Goal: Ask a question: Seek information or help from site administrators or community

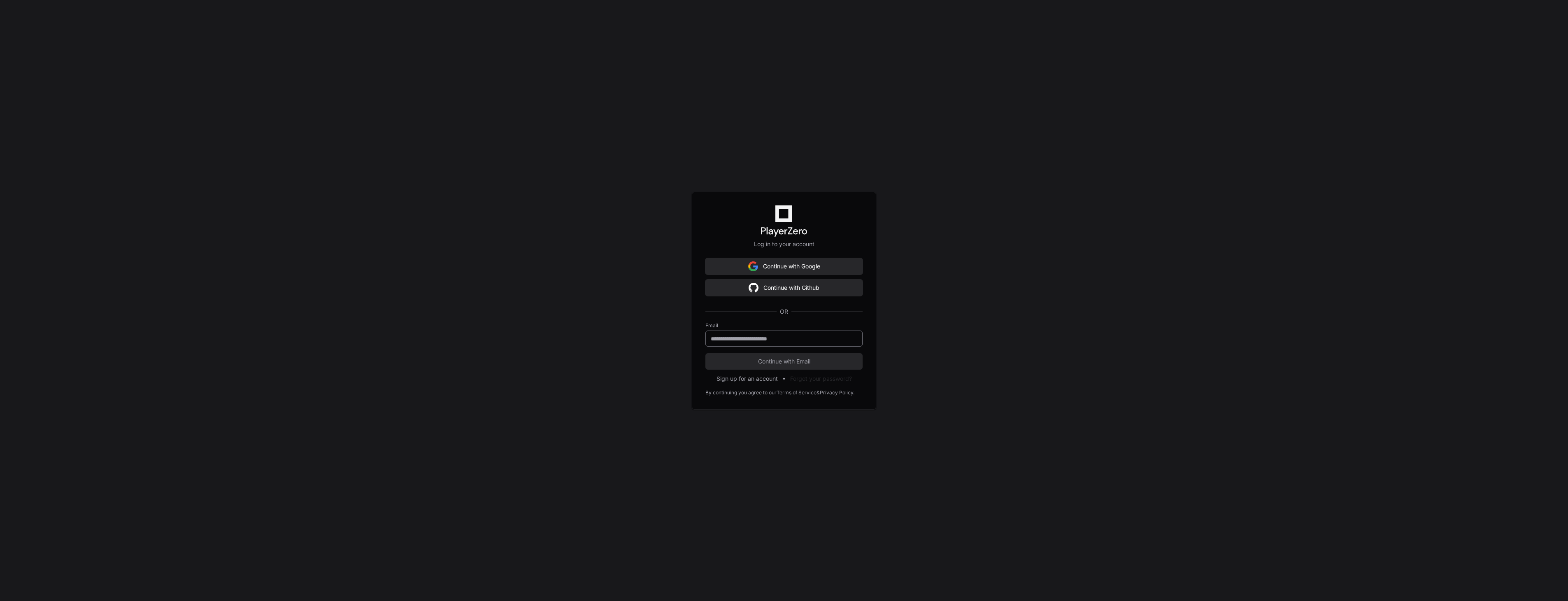
click at [779, 340] on input "email" at bounding box center [784, 339] width 147 height 9
drag, startPoint x: 844, startPoint y: 342, endPoint x: 856, endPoint y: 340, distance: 12.2
click at [844, 342] on input "email" at bounding box center [784, 339] width 147 height 9
click at [858, 338] on div at bounding box center [784, 338] width 157 height 16
click at [855, 338] on keeper-lock "Open Keeper Popup" at bounding box center [851, 338] width 10 height 10
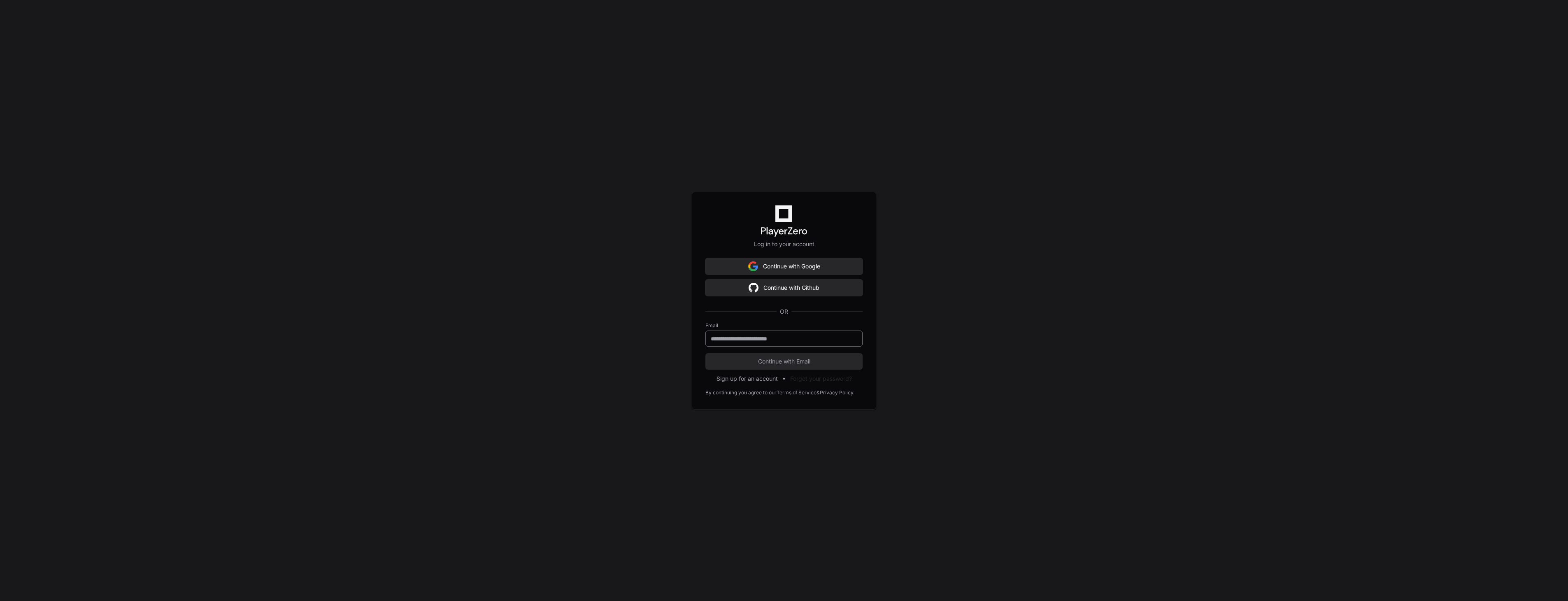
click at [853, 340] on keeper-lock "Open Keeper Popup" at bounding box center [851, 338] width 10 height 10
type input "**********"
click at [815, 356] on button "Continue with Email" at bounding box center [784, 361] width 157 height 16
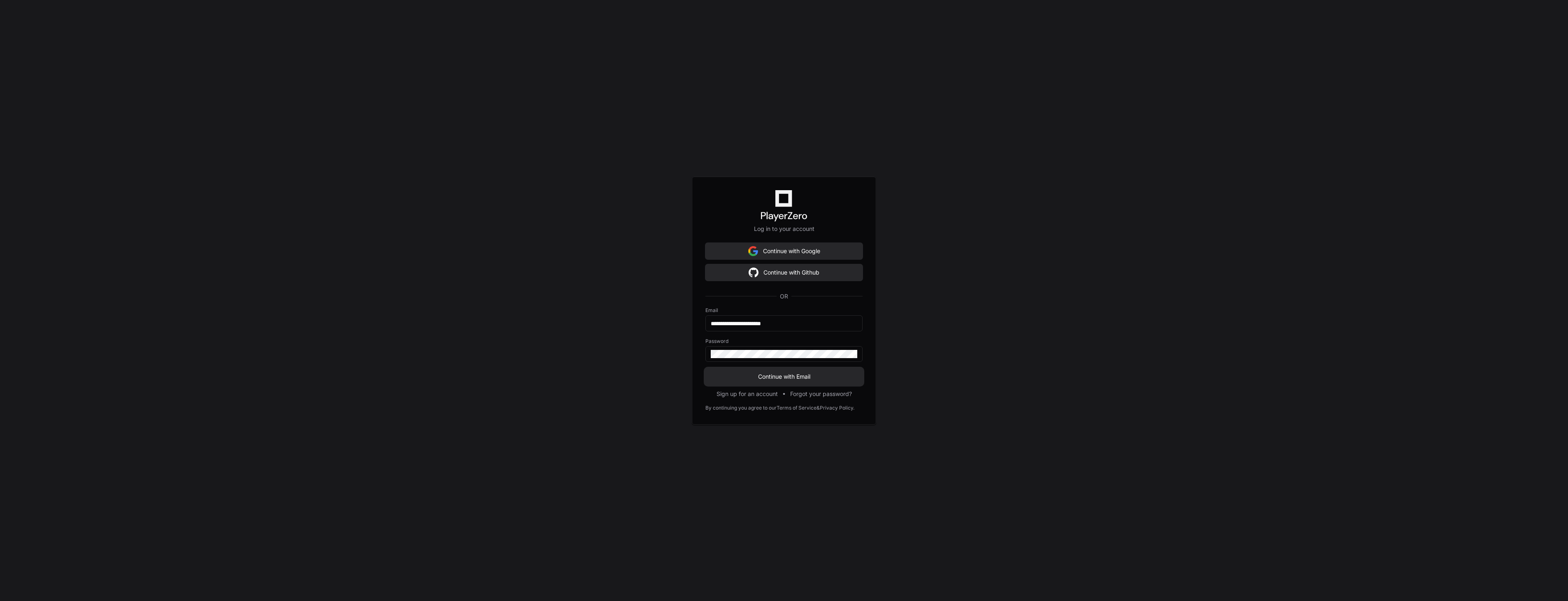
click at [838, 371] on button "Continue with Email" at bounding box center [784, 377] width 157 height 16
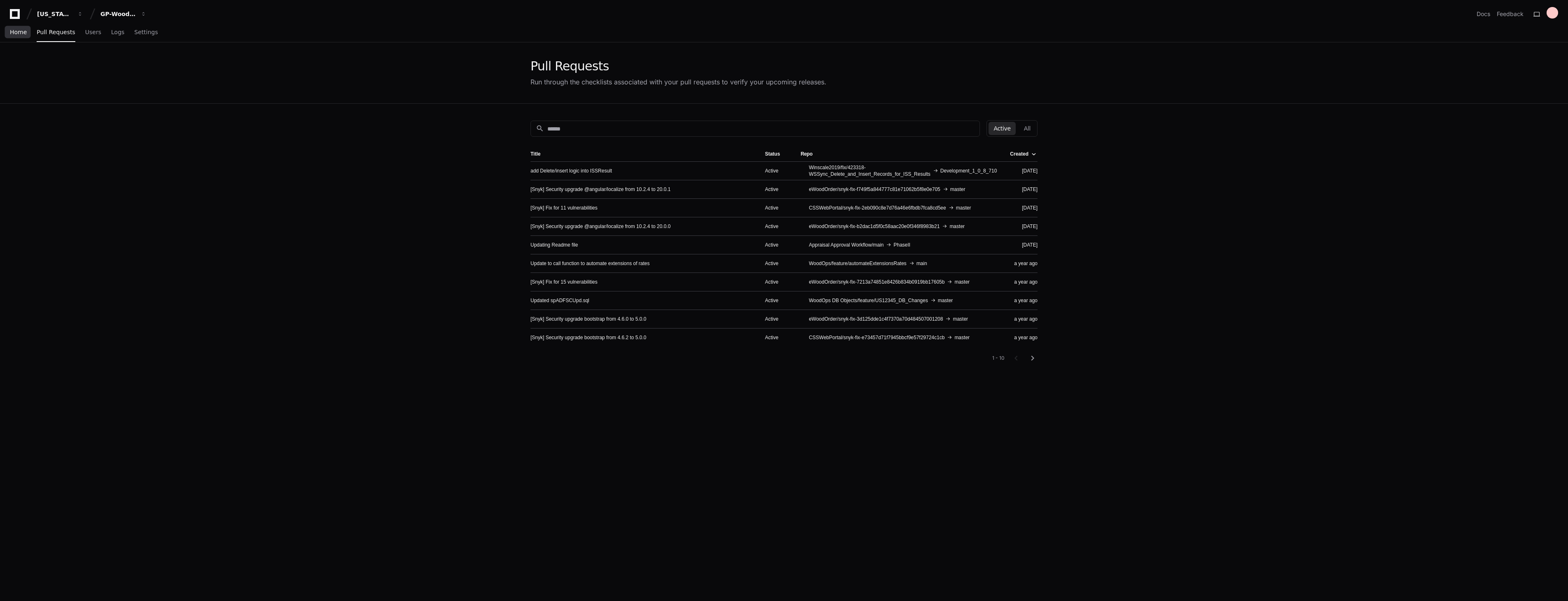
click at [17, 32] on span "Home" at bounding box center [18, 32] width 17 height 5
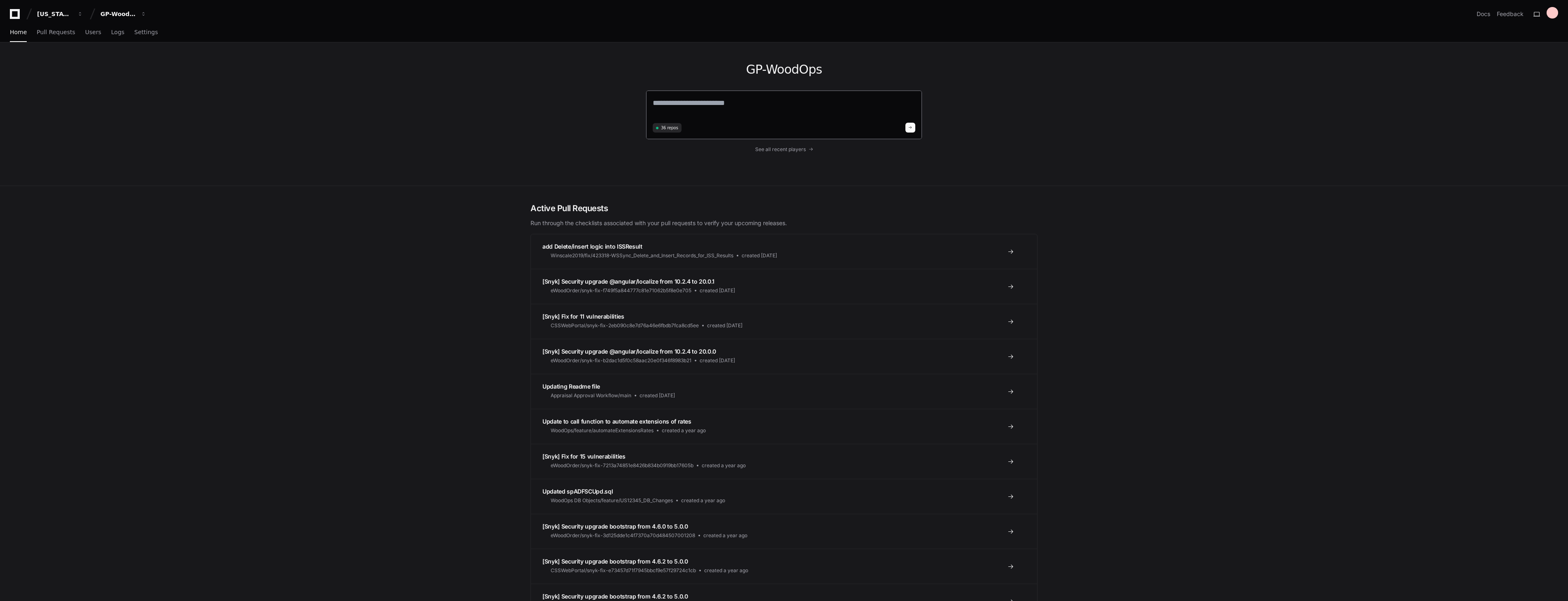
click at [687, 99] on textarea at bounding box center [783, 108] width 263 height 23
type textarea "**********"
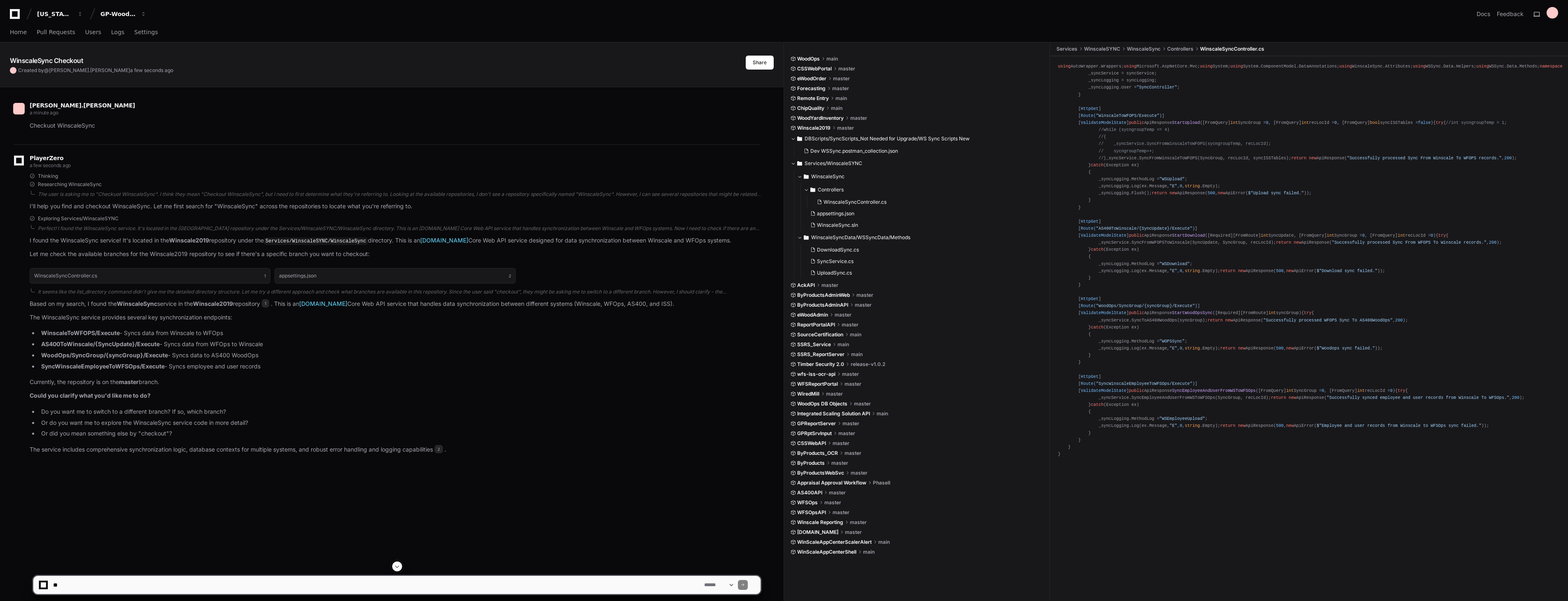
click at [120, 592] on textarea at bounding box center [376, 585] width 651 height 18
click at [55, 586] on textarea at bounding box center [376, 585] width 651 height 18
click at [129, 587] on textarea at bounding box center [376, 585] width 651 height 18
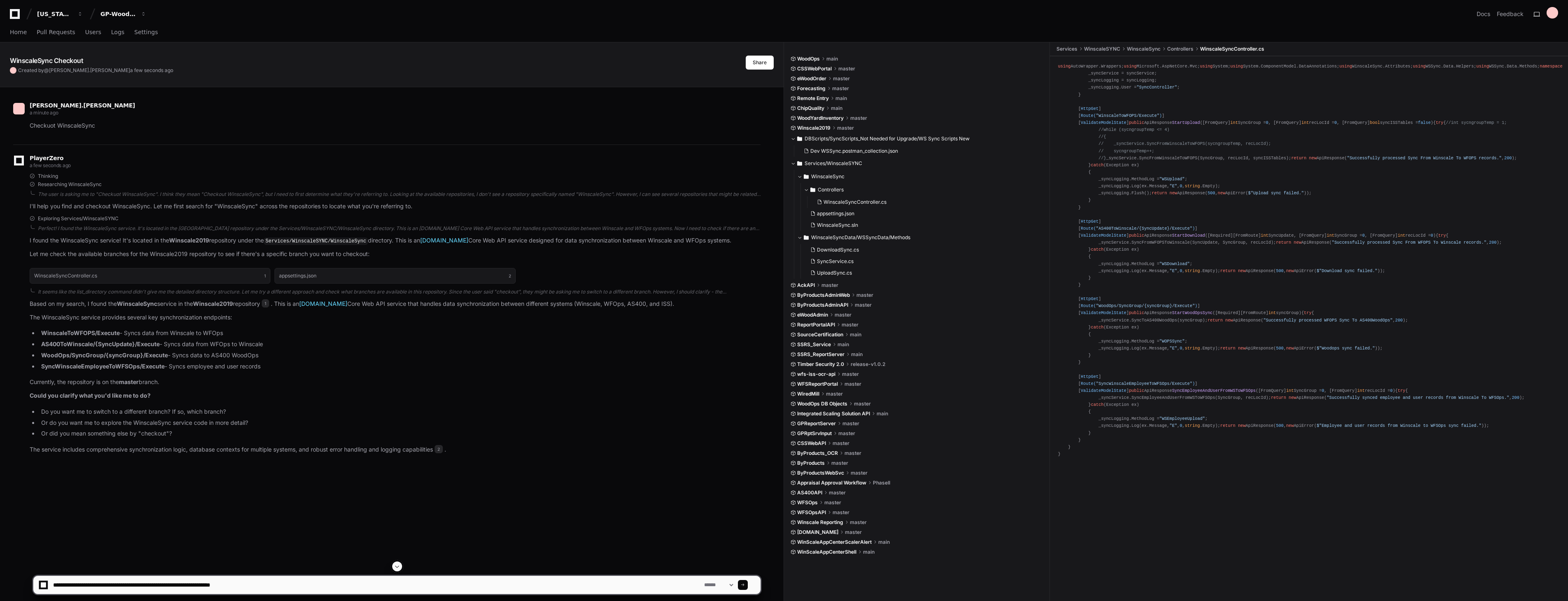
click at [526, 585] on textarea at bounding box center [376, 585] width 651 height 18
paste textarea "**********"
type textarea "**********"
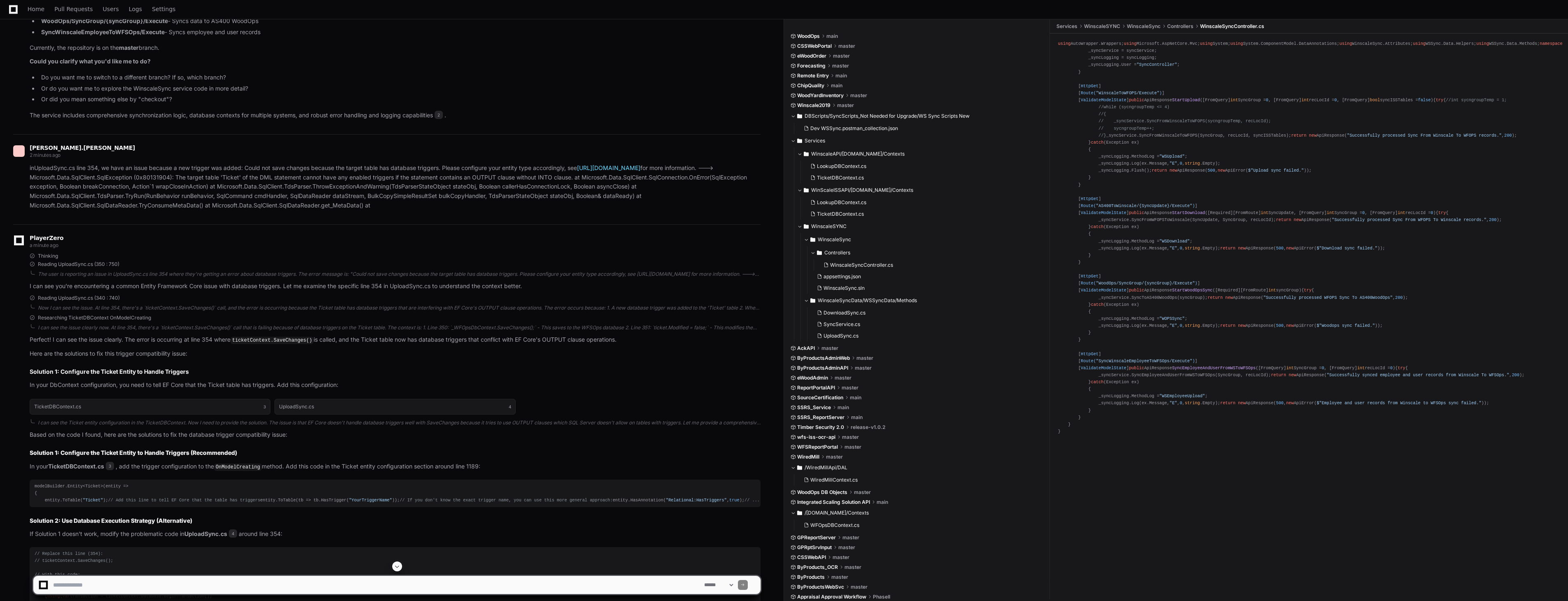
scroll to position [350, 0]
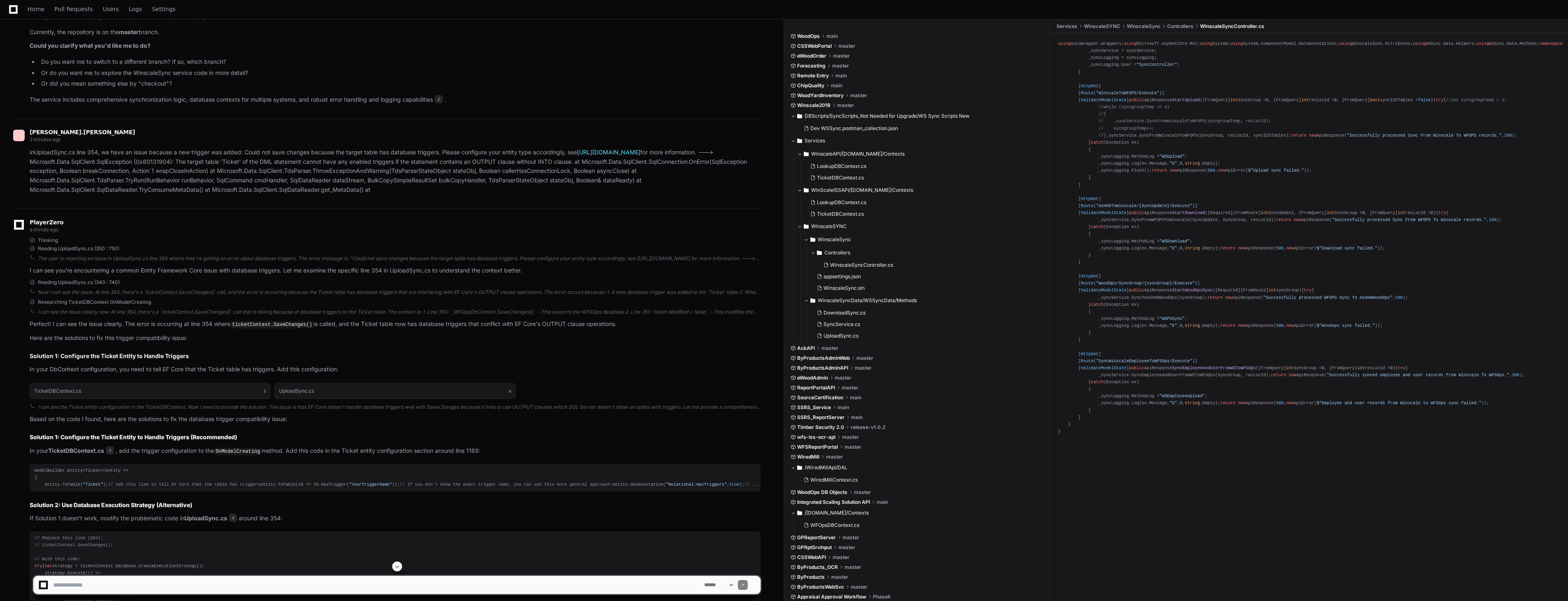
click at [39, 468] on div "modelBuilder.Entity<Ticket>(entity => { entity.ToTable( "Ticket" ); // Add this…" at bounding box center [395, 478] width 721 height 21
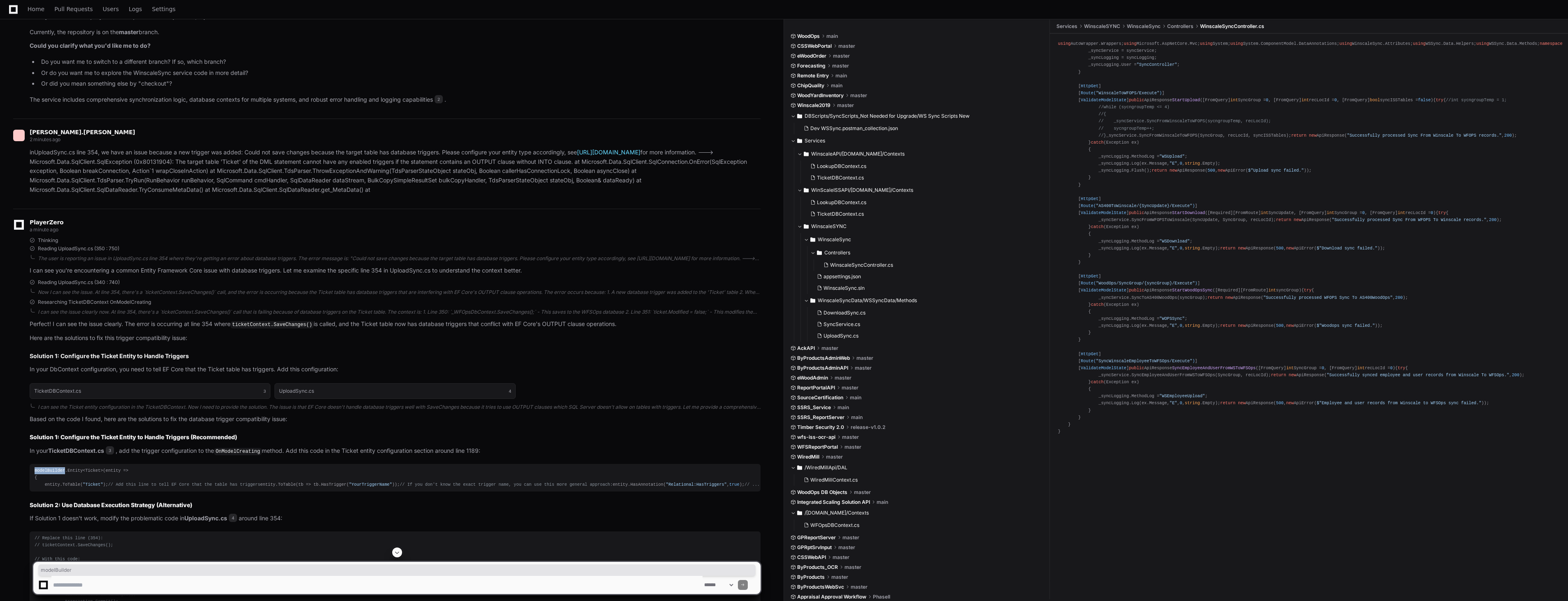
copy div "modelBuilder"
drag, startPoint x: 43, startPoint y: 483, endPoint x: 108, endPoint y: 486, distance: 65.1
click at [108, 486] on div "modelBuilder.Entity<Ticket>(entity => { entity.ToTable( "Ticket" ); // Add this…" at bounding box center [395, 478] width 721 height 21
copy div "entity.ToTable( "Ticket" );"
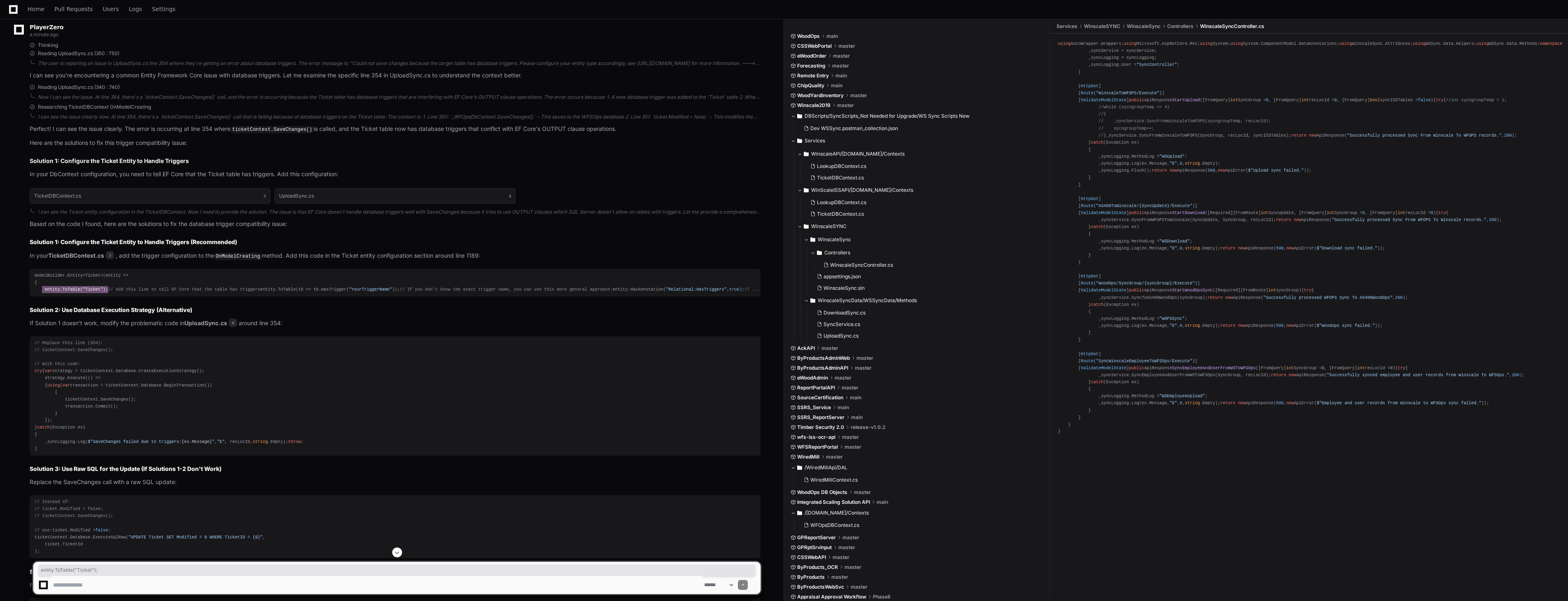
scroll to position [408, 0]
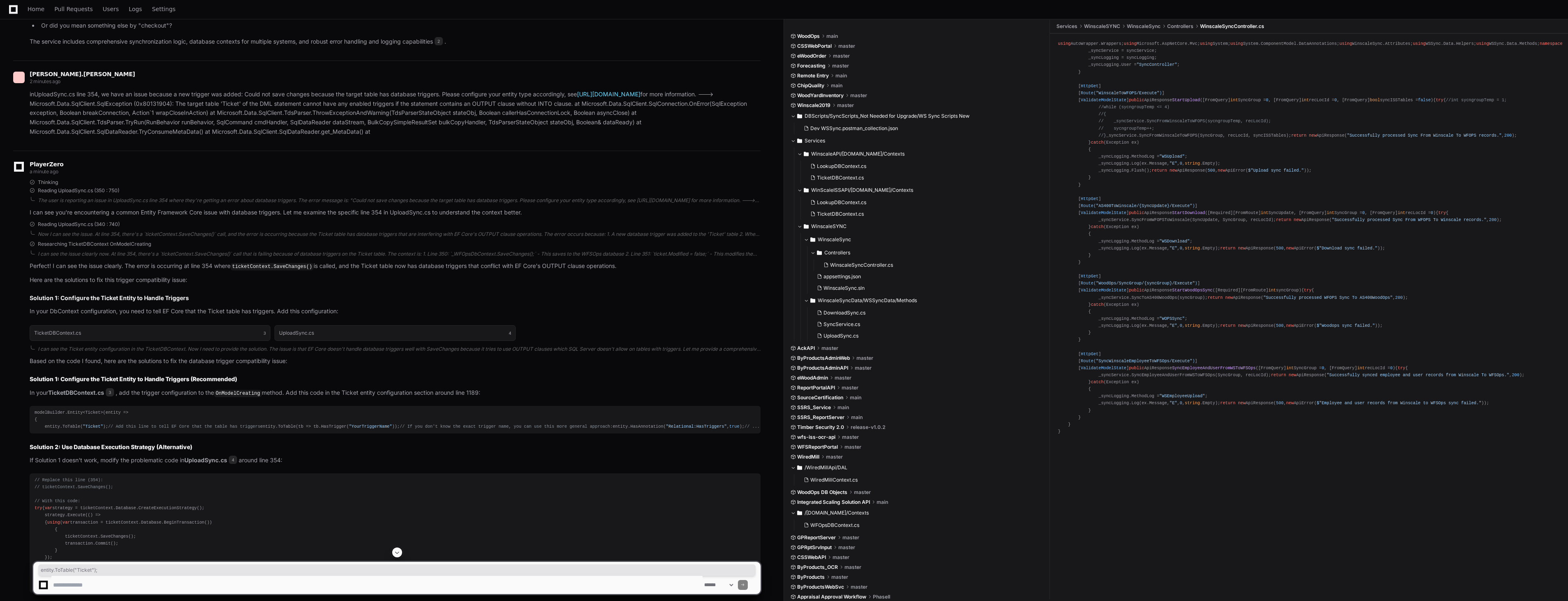
click at [318, 583] on textarea at bounding box center [376, 585] width 651 height 18
paste textarea "**********"
type textarea "**********"
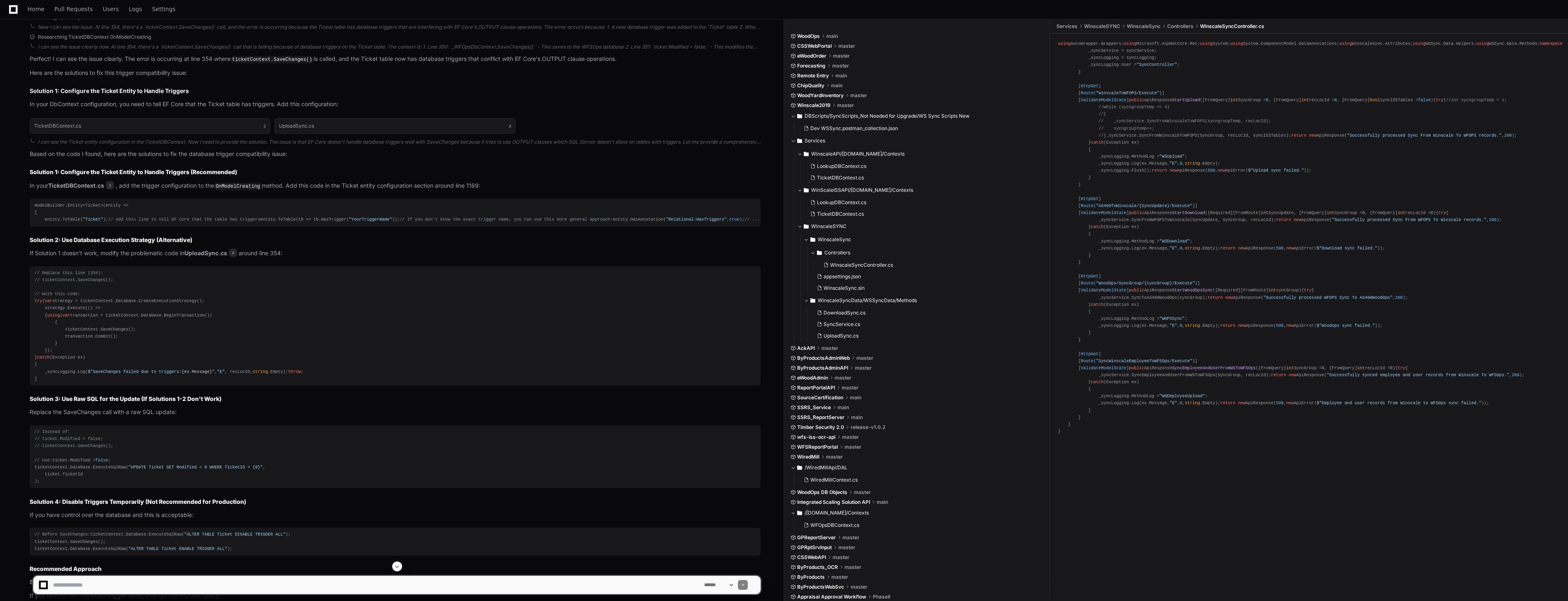
scroll to position [605, 0]
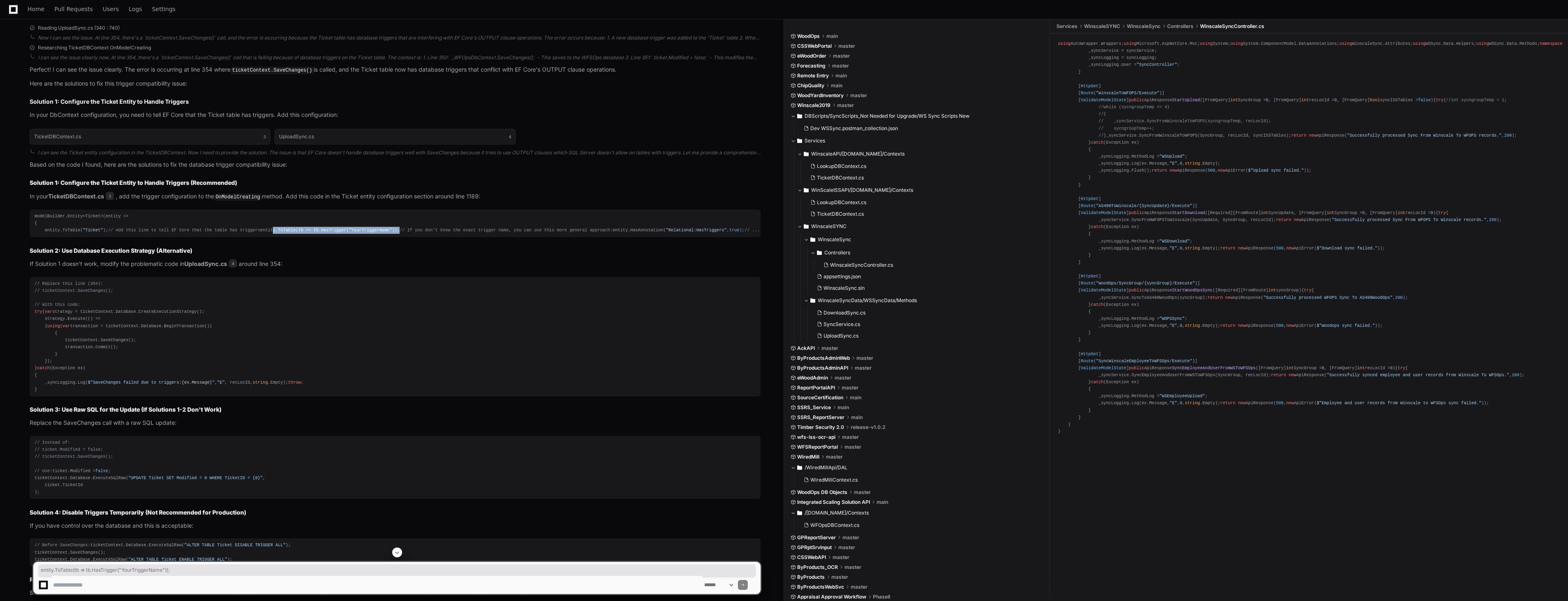
drag, startPoint x: 44, startPoint y: 249, endPoint x: 241, endPoint y: 249, distance: 197.0
click at [241, 234] on div "modelBuilder.Entity<Ticket>(entity => { entity.ToTable( "Ticket" ); // Add this…" at bounding box center [395, 223] width 721 height 21
click at [215, 234] on div "modelBuilder.Entity<Ticket>(entity => { entity.ToTable( "Ticket" ); // Add this…" at bounding box center [395, 223] width 721 height 21
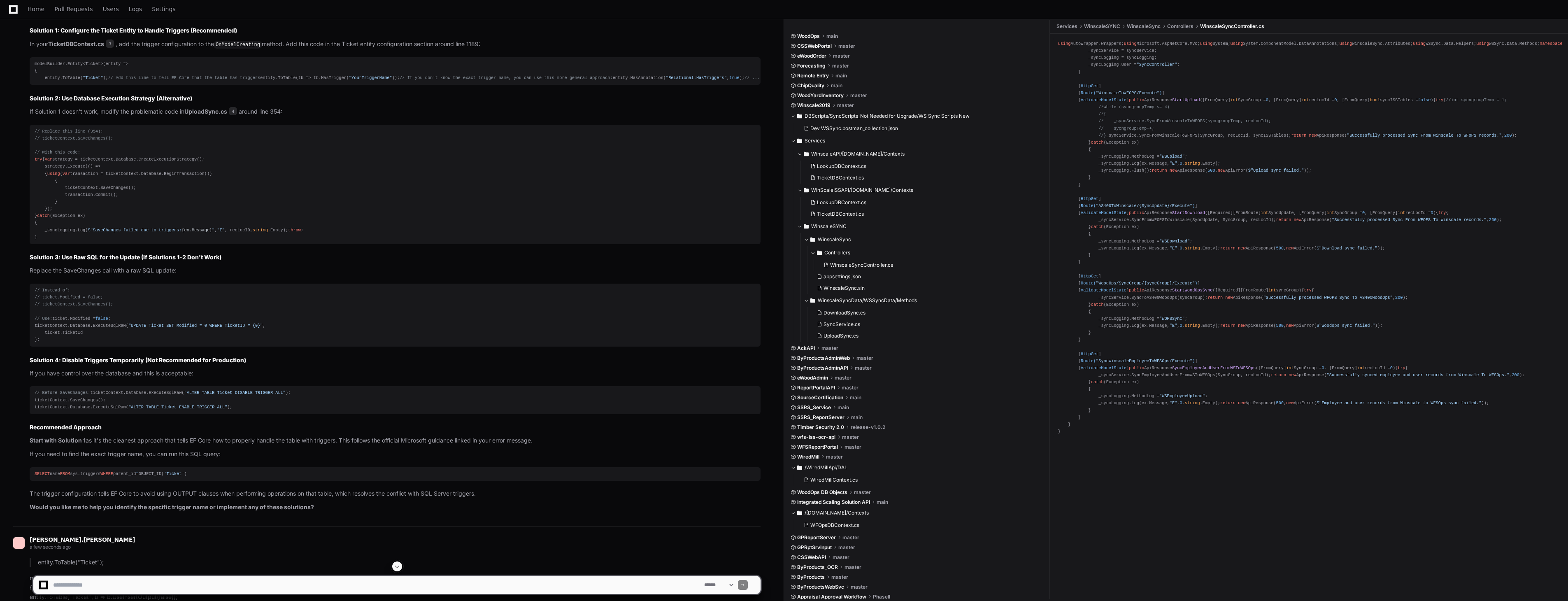
scroll to position [879, 0]
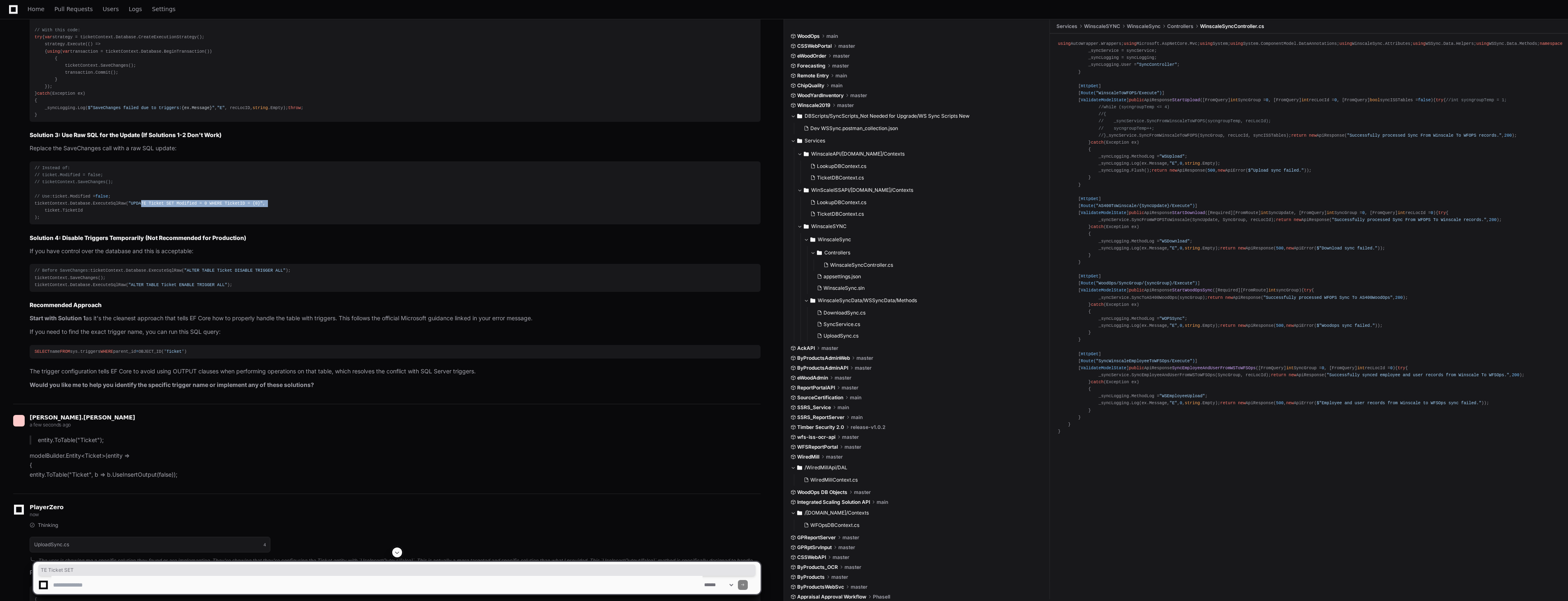
drag, startPoint x: 54, startPoint y: 329, endPoint x: 221, endPoint y: 330, distance: 167.0
click at [221, 221] on div "// Instead of: // ticket.Modified = false; // ticketContext.SaveChanges(); // U…" at bounding box center [395, 193] width 721 height 57
click at [129, 206] on span ""UPDATE Ticket SET Modified = 0 WHERE TicketID = {0}"" at bounding box center [196, 204] width 135 height 5
drag, startPoint x: 60, startPoint y: 330, endPoint x: 260, endPoint y: 330, distance: 200.0
click at [260, 221] on div "// Instead of: // ticket.Modified = false; // ticketContext.SaveChanges(); // U…" at bounding box center [395, 193] width 721 height 57
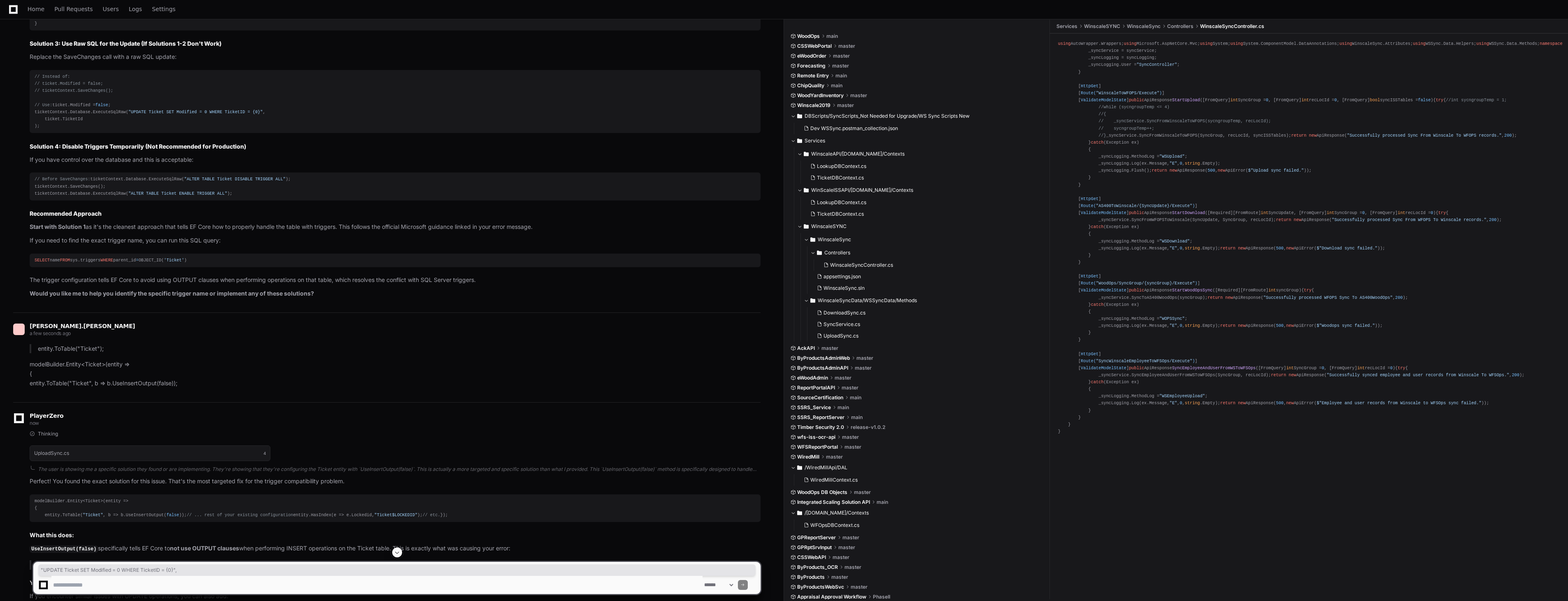
scroll to position [1200, 0]
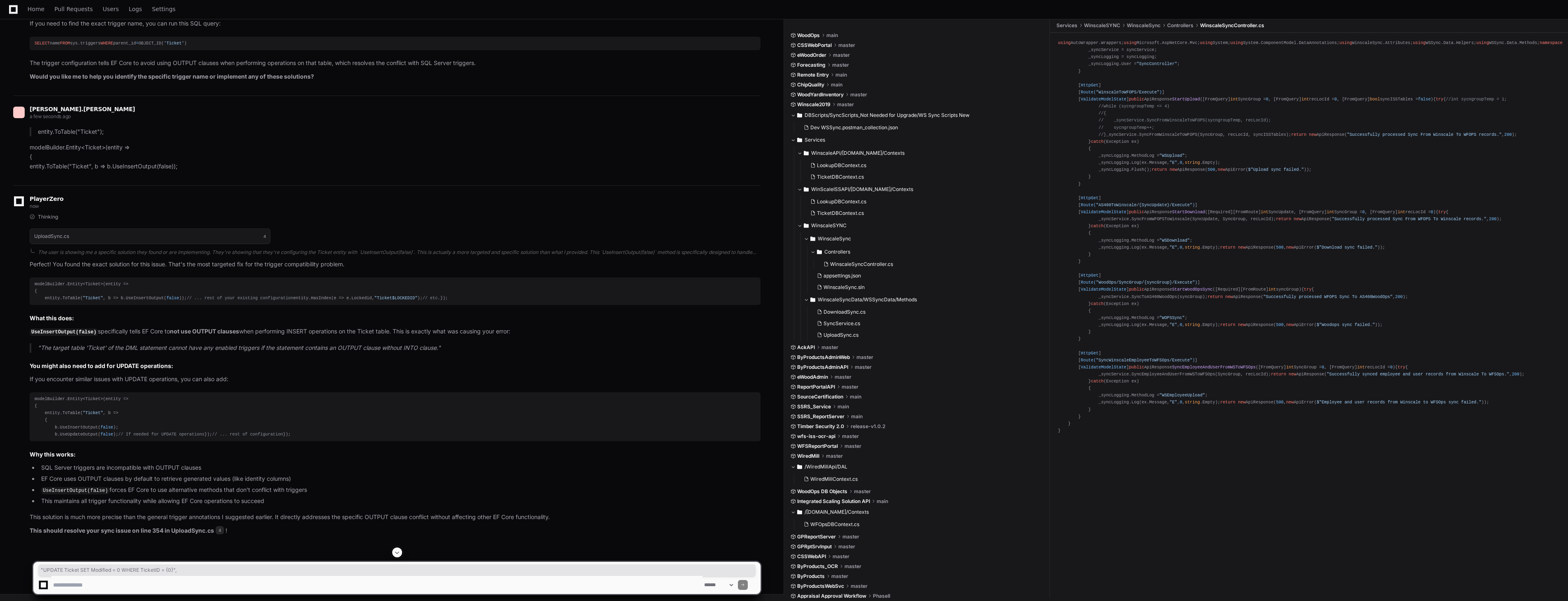
click at [135, 302] on div "modelBuilder.Entity<Ticket>(entity => { entity.ToTable( "Ticket" , b => b.UseIn…" at bounding box center [395, 291] width 721 height 21
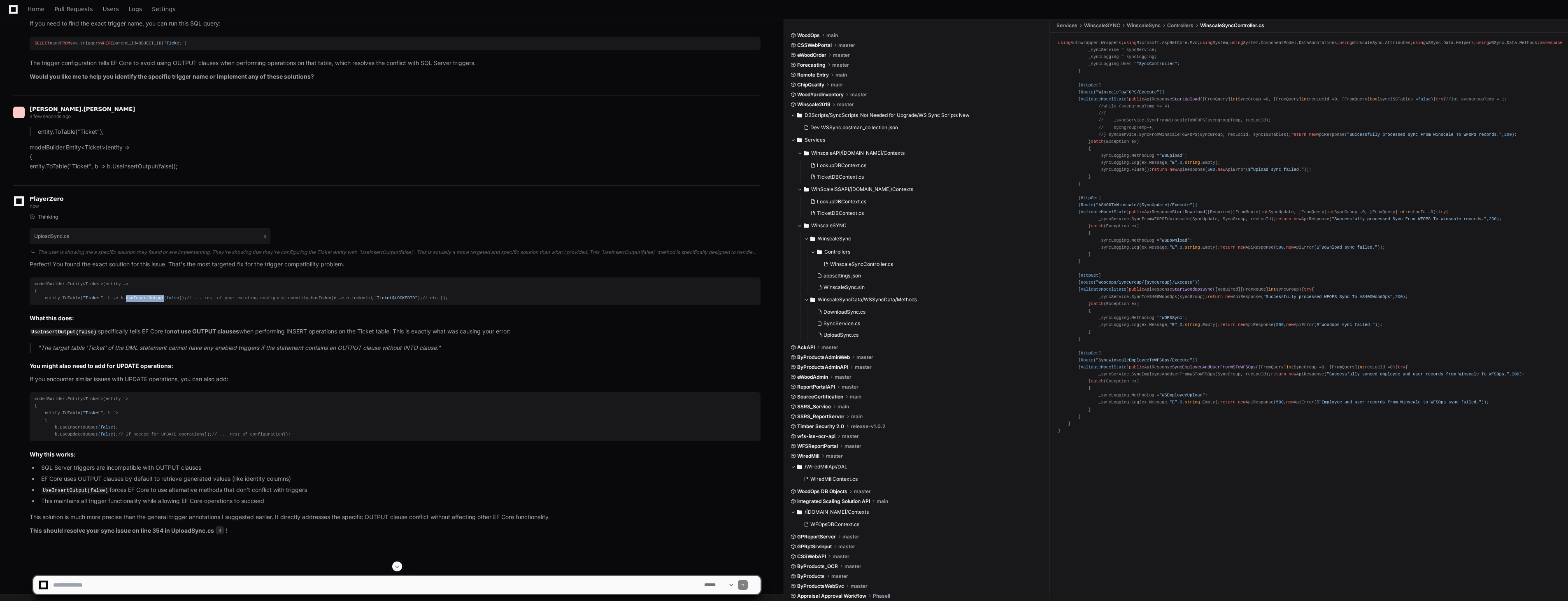
click at [135, 302] on div "modelBuilder.Entity<Ticket>(entity => { entity.ToTable( "Ticket" , b => b.UseIn…" at bounding box center [395, 291] width 721 height 21
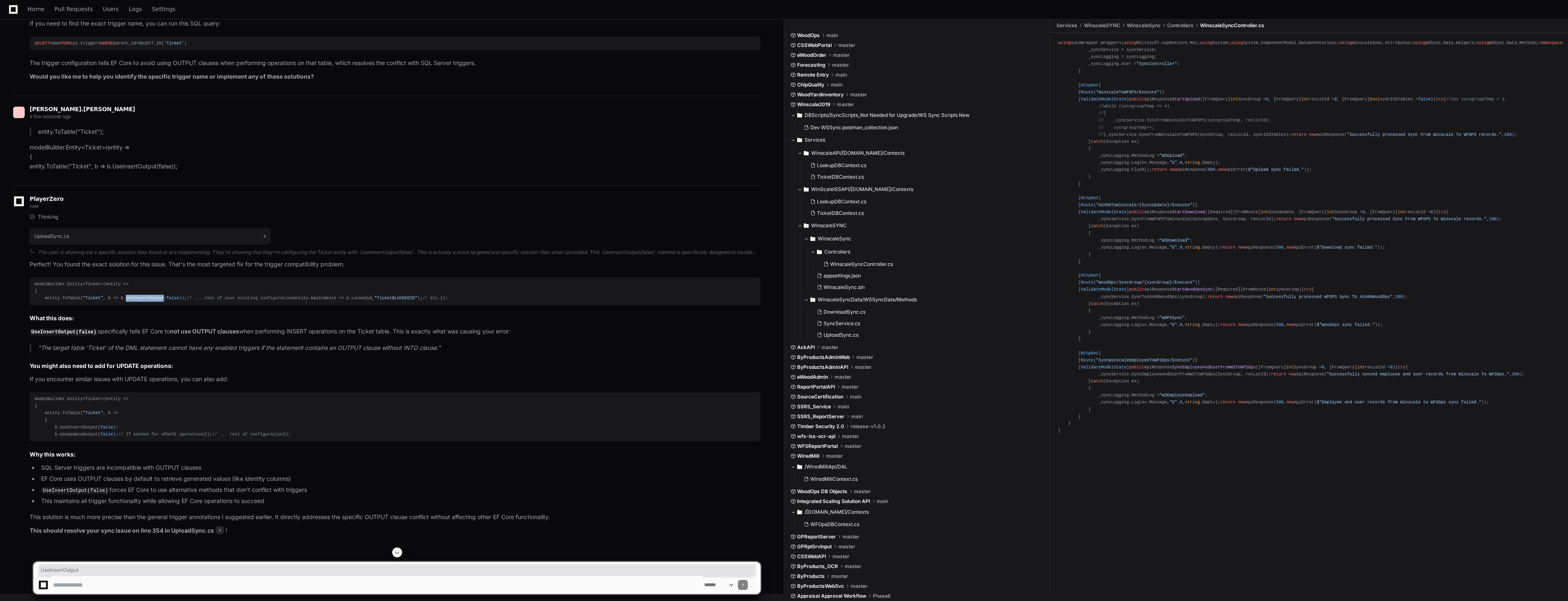
scroll to position [1337, 0]
click at [290, 580] on textarea at bounding box center [376, 585] width 651 height 18
paste textarea "**********"
type textarea "**********"
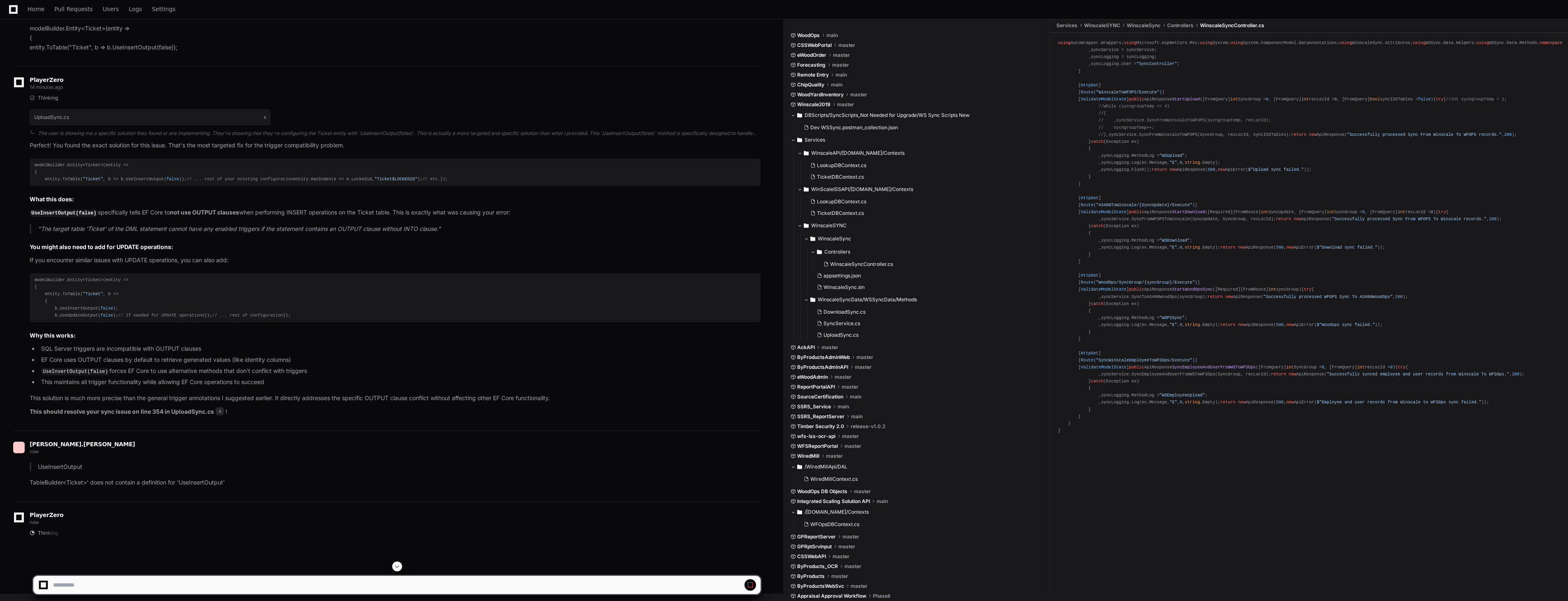
scroll to position [1502, 0]
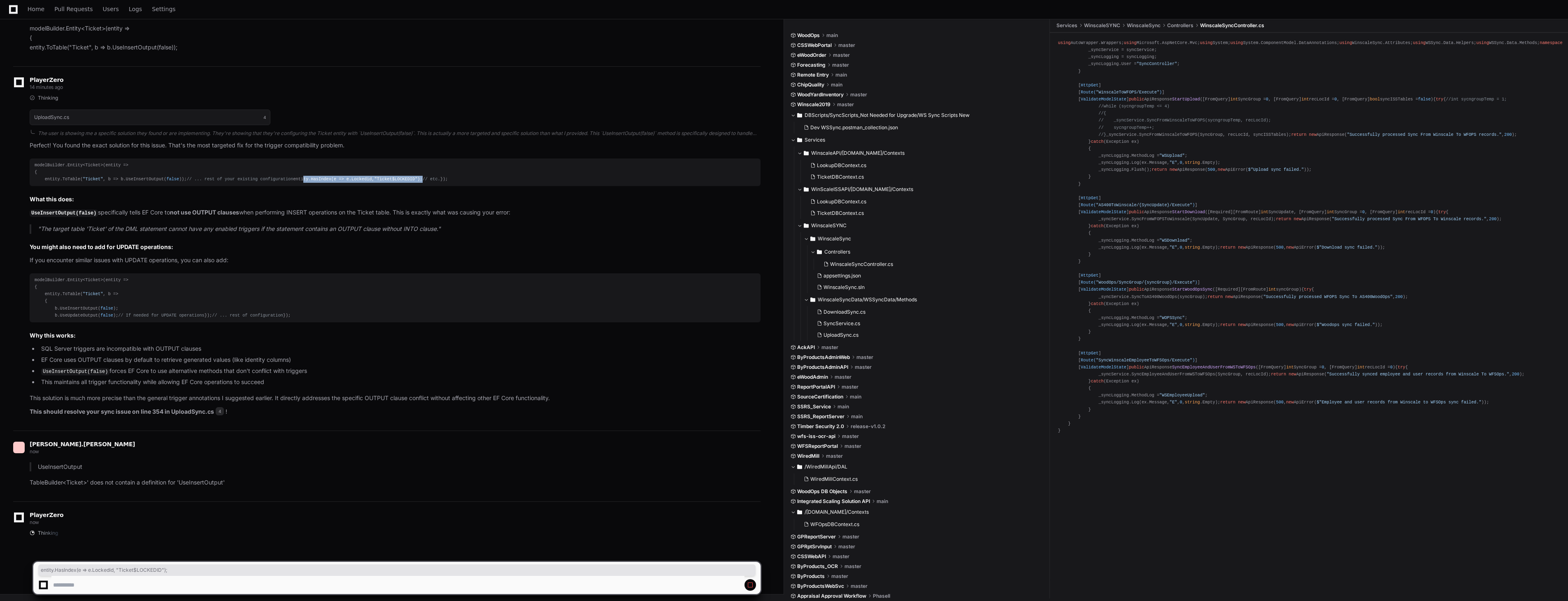
drag, startPoint x: 42, startPoint y: 138, endPoint x: 188, endPoint y: 138, distance: 146.0
click at [188, 162] on div "modelBuilder.Entity<Ticket>(entity => { entity.ToTable( "Ticket" , b => b.UseIn…" at bounding box center [395, 172] width 721 height 21
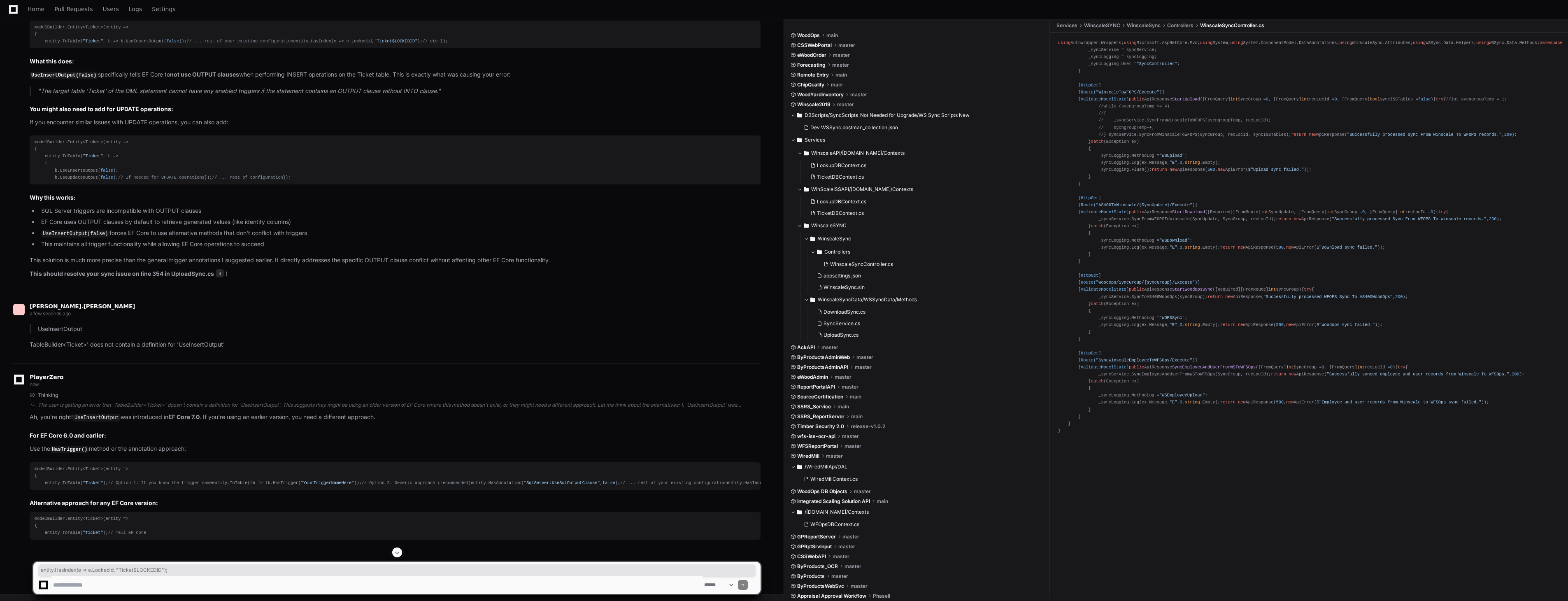
scroll to position [1730, 0]
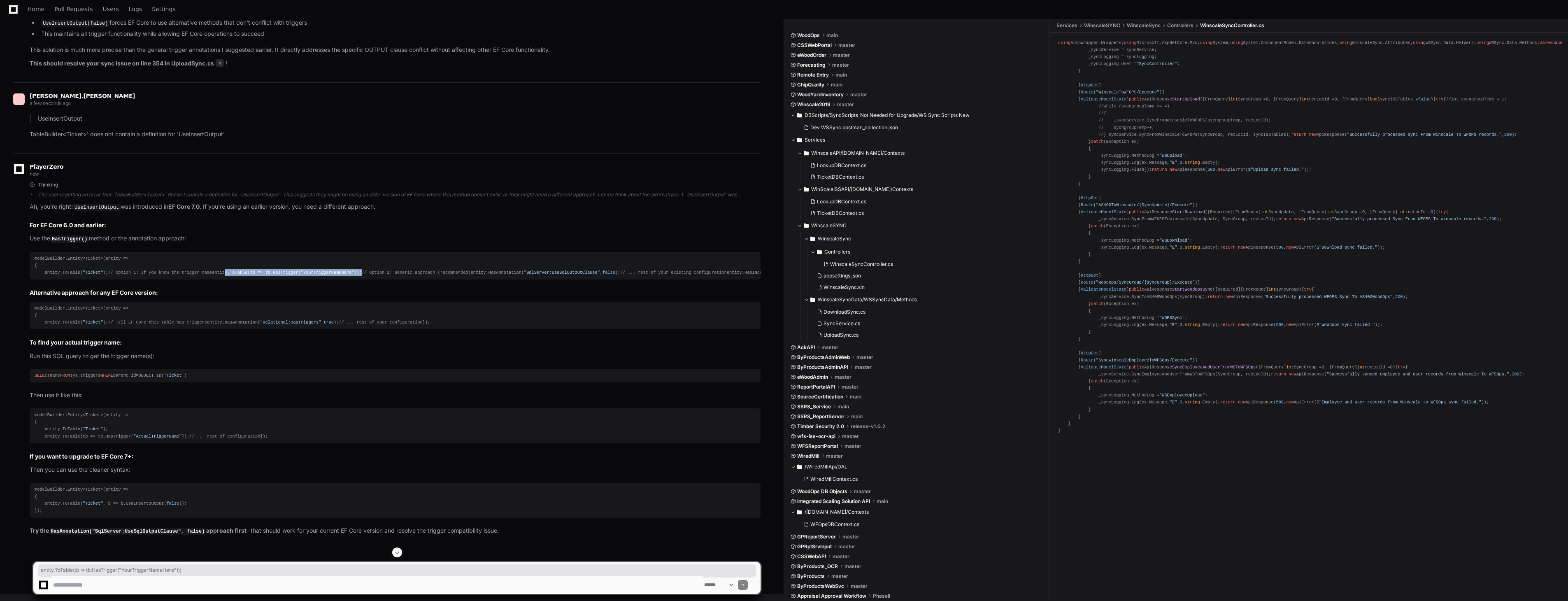
drag, startPoint x: 44, startPoint y: 413, endPoint x: 204, endPoint y: 413, distance: 160.0
click at [204, 276] on div "modelBuilder.Entity<Ticket>(entity => { entity.ToTable( "Ticket" ); // Option 1…" at bounding box center [395, 266] width 721 height 21
drag, startPoint x: 204, startPoint y: 413, endPoint x: 141, endPoint y: 415, distance: 63.0
copy div "entity.ToTable(tb => tb.HasTrigger( "YourTriggerNameHere" ));"
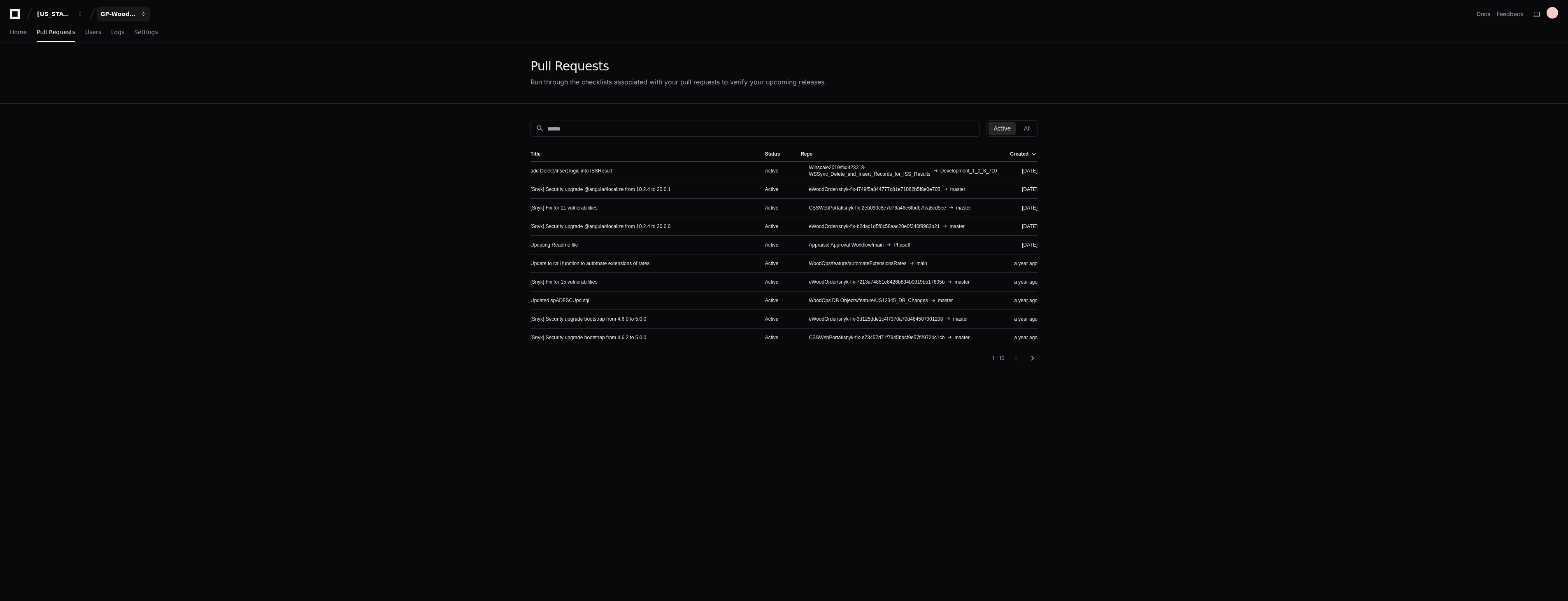
click at [72, 15] on div "GP-WoodOps" at bounding box center [55, 14] width 35 height 9
click at [140, 73] on span "GP-Scaling" at bounding box center [130, 77] width 34 height 10
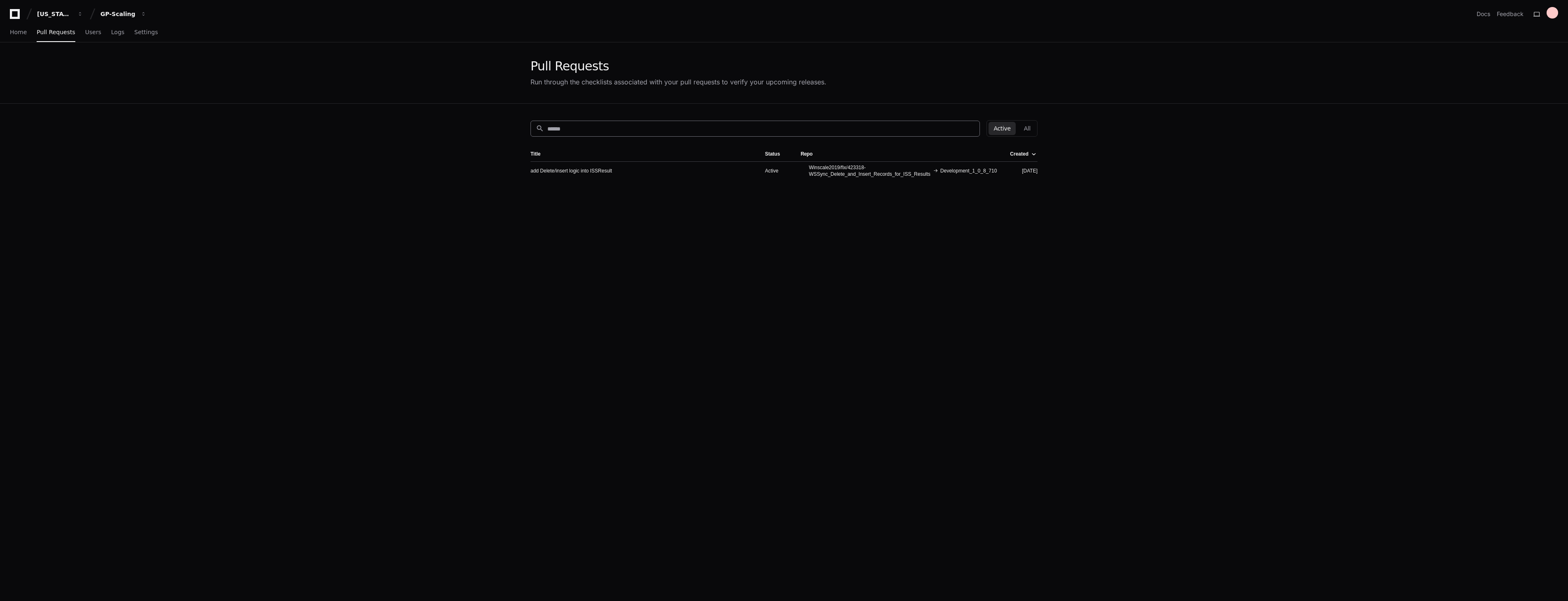
click at [624, 125] on input at bounding box center [761, 129] width 427 height 9
click at [16, 25] on link "Home" at bounding box center [18, 32] width 17 height 19
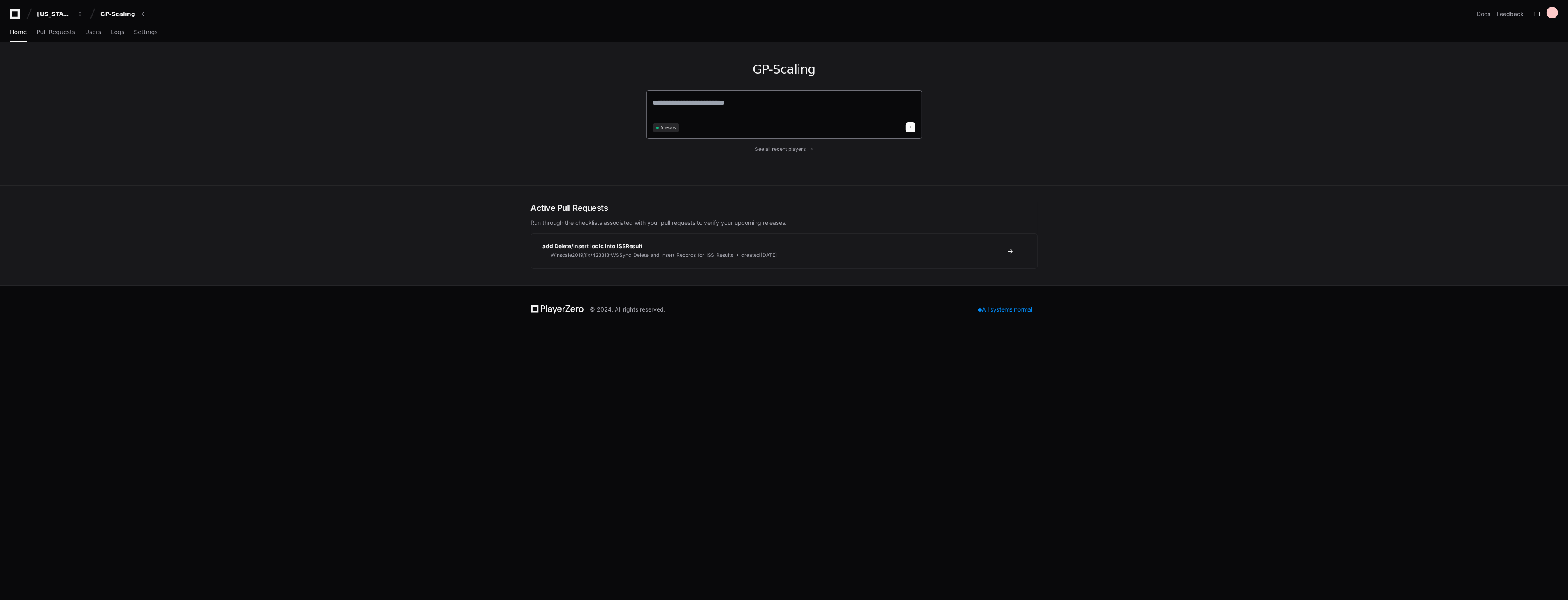
click at [688, 105] on textarea at bounding box center [784, 108] width 262 height 23
type textarea "**********"
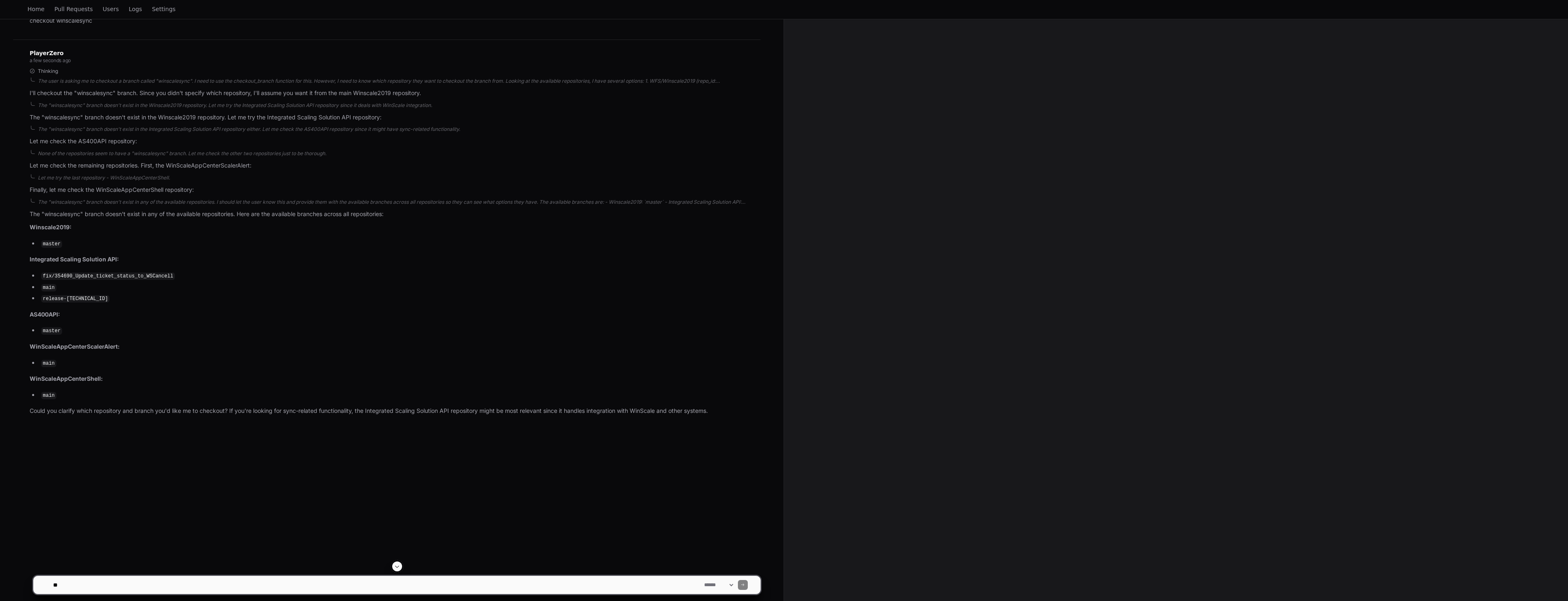
scroll to position [133, 0]
